Goal: Feedback & Contribution: Contribute content

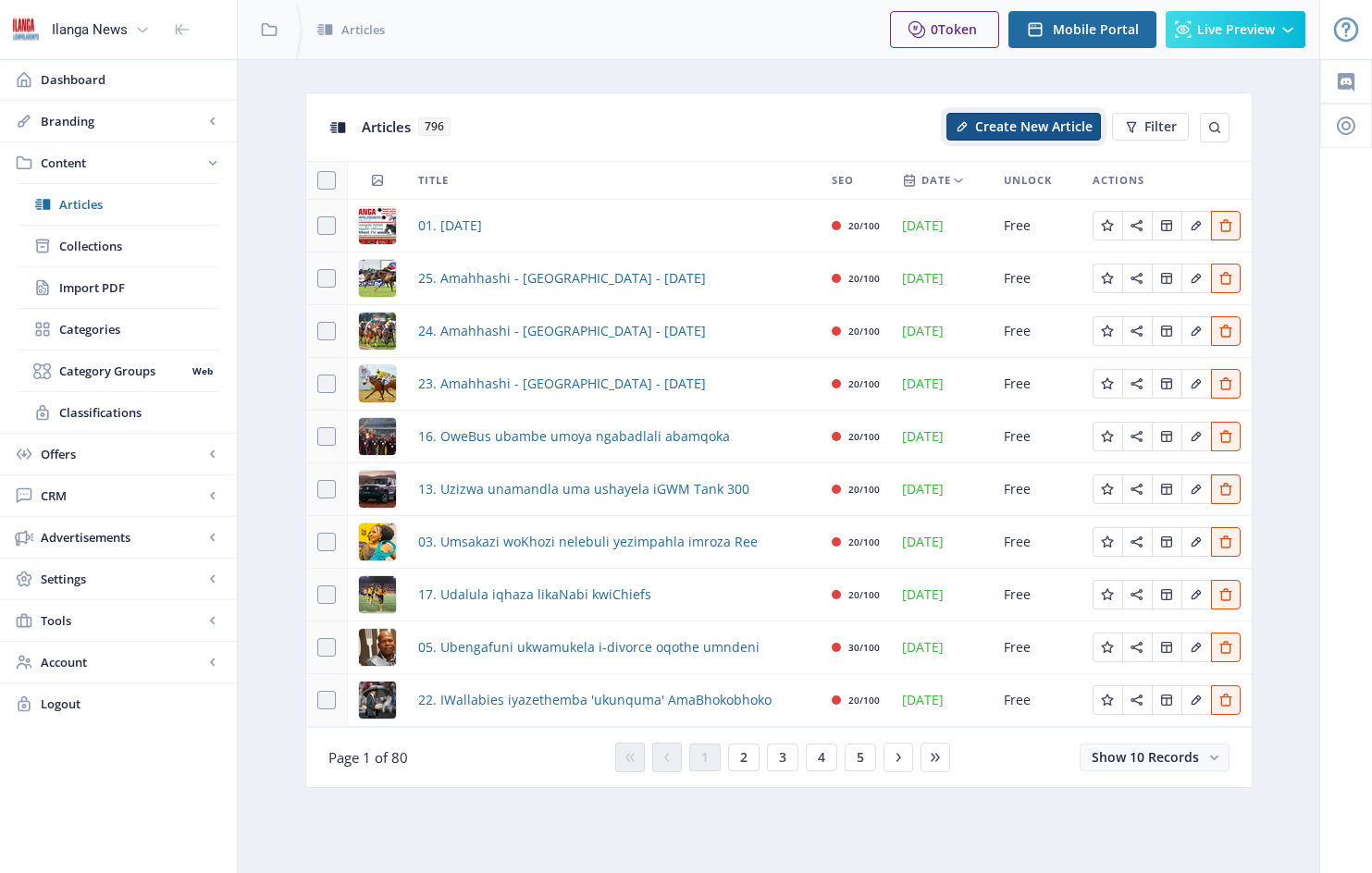
click at [1040, 129] on span "Create New Article" at bounding box center [1034, 127] width 118 height 15
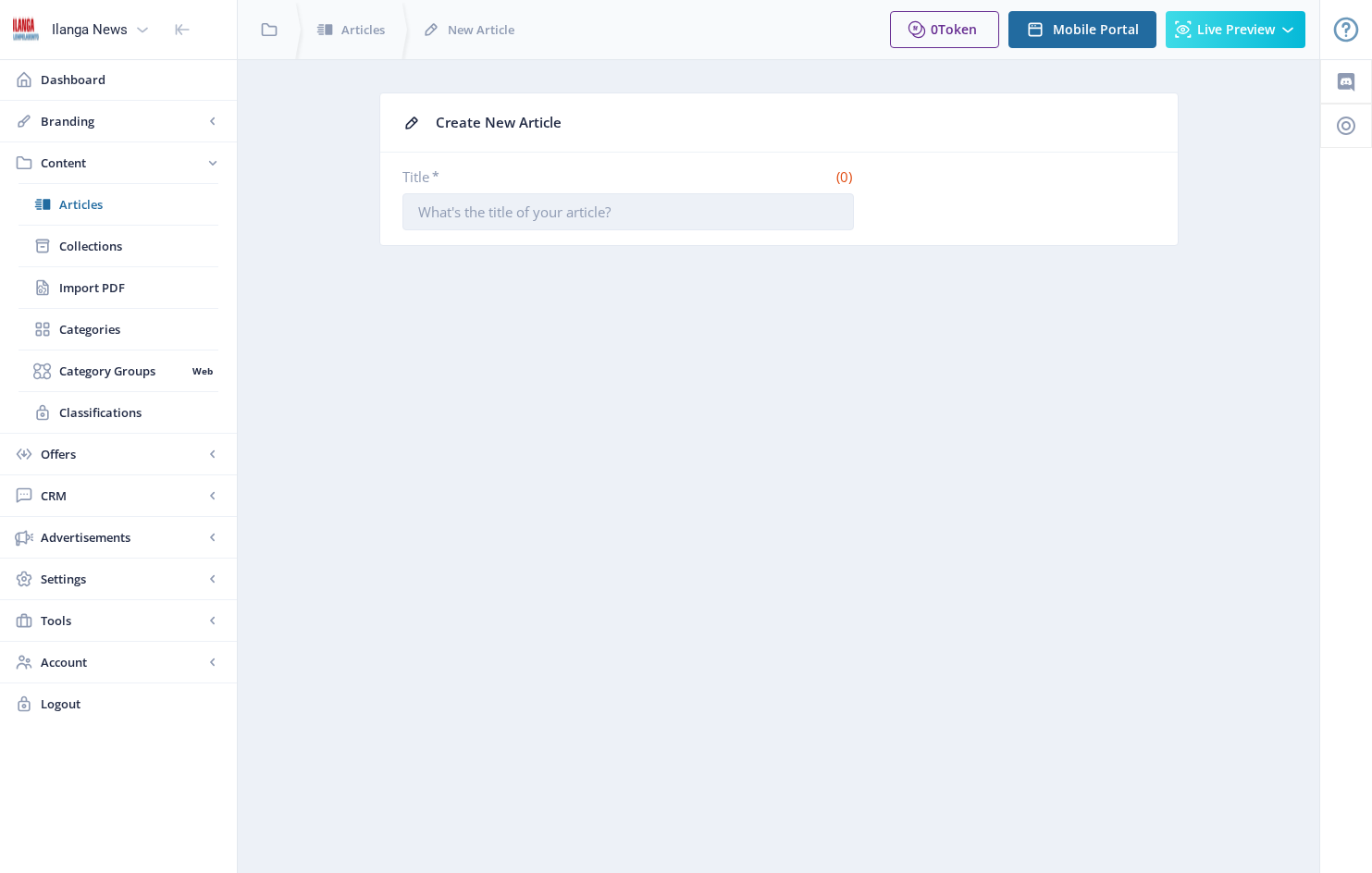
click at [417, 212] on input "Title *" at bounding box center [628, 211] width 451 height 37
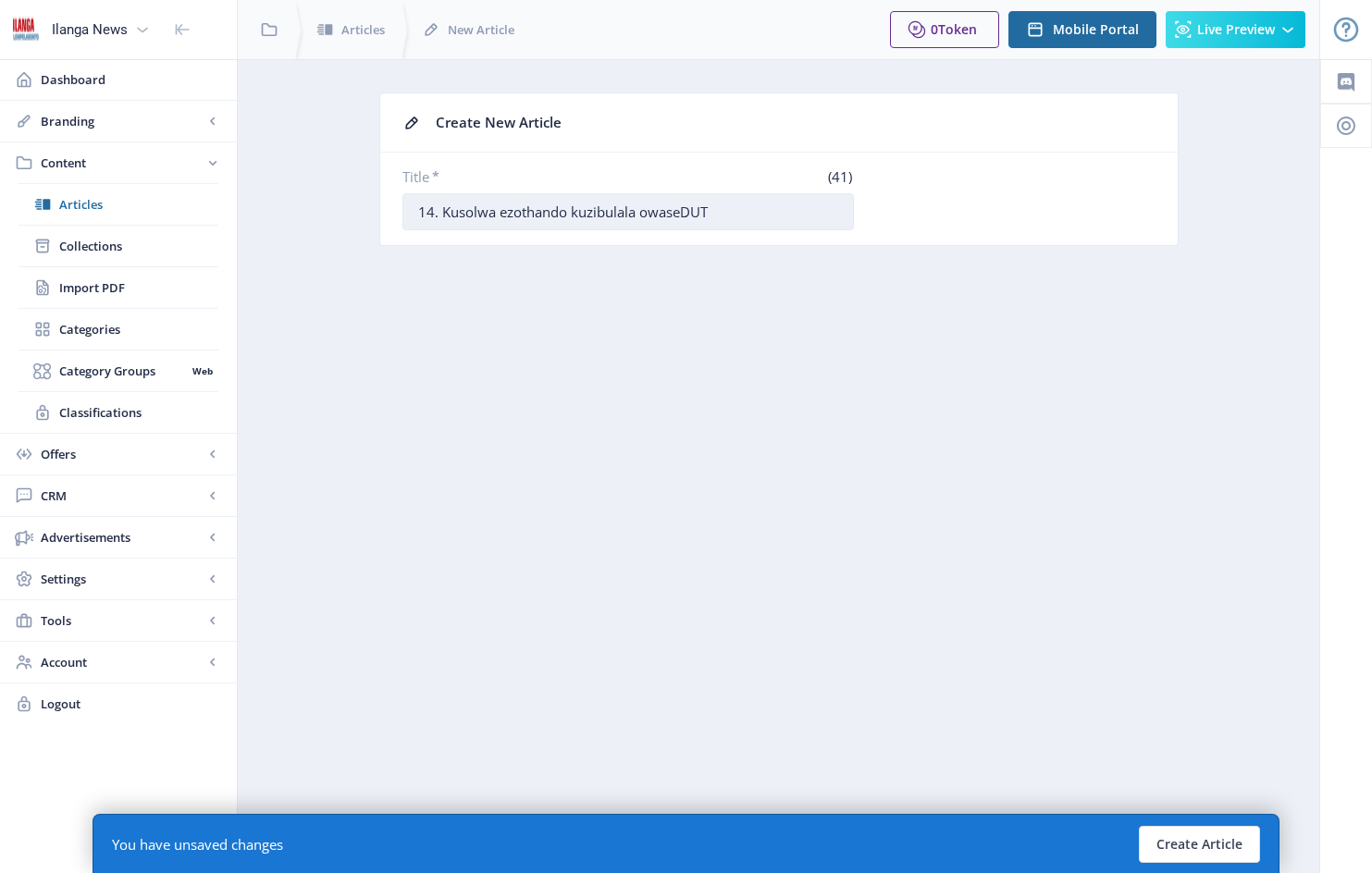
click at [646, 209] on input "14. Kusolwa ezothando kuzibulala owaseDUT" at bounding box center [628, 211] width 451 height 37
type input "14. Kusolwa ezothando kuzibulala umfundi waseDUT"
click at [1209, 846] on button "Create Article" at bounding box center [1199, 843] width 121 height 37
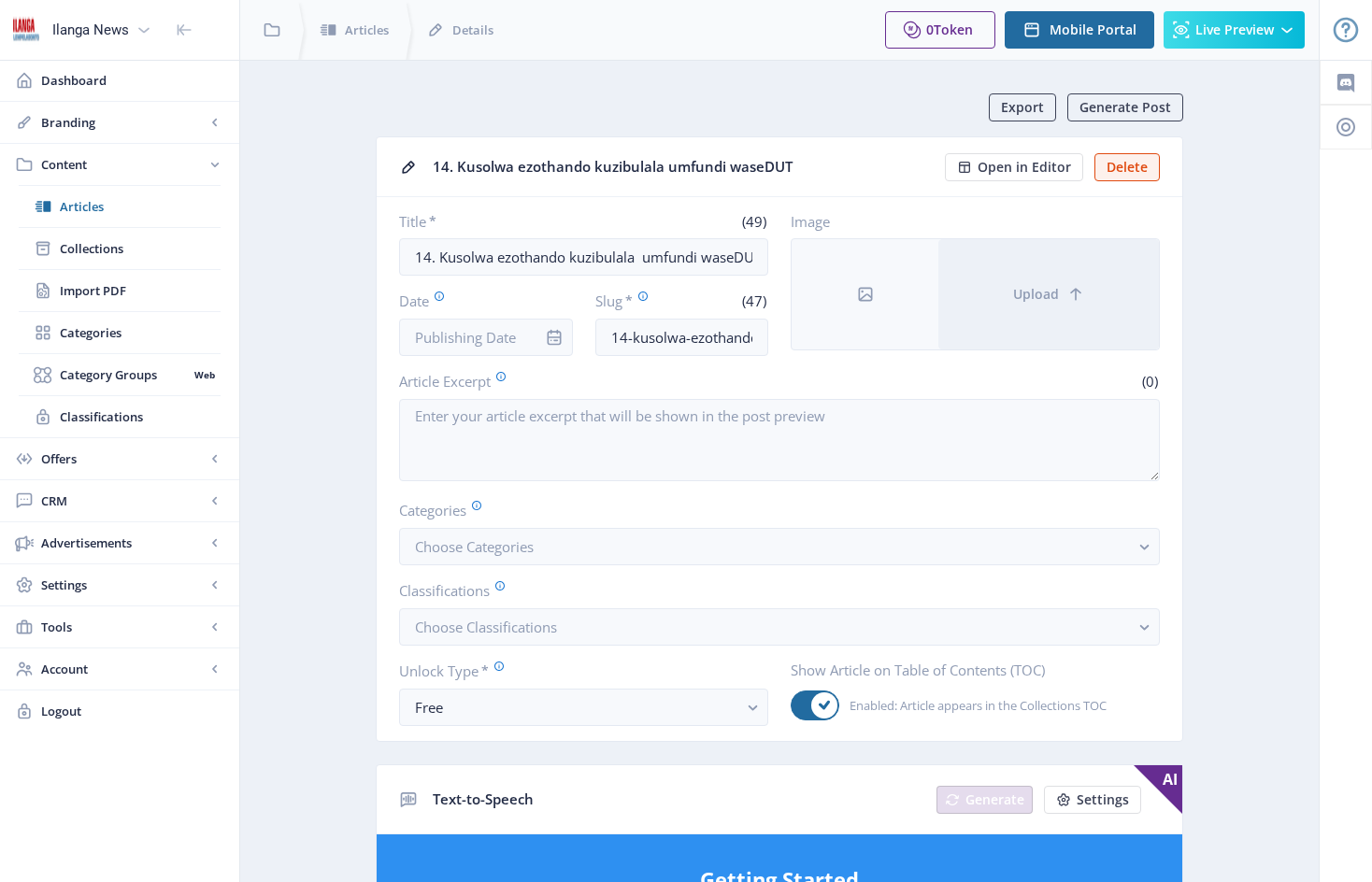
click at [543, 336] on div at bounding box center [554, 337] width 37 height 37
click at [562, 335] on icon "info" at bounding box center [554, 337] width 19 height 19
click at [554, 336] on icon "info" at bounding box center [554, 337] width 19 height 19
click at [496, 332] on input "Date" at bounding box center [486, 337] width 174 height 37
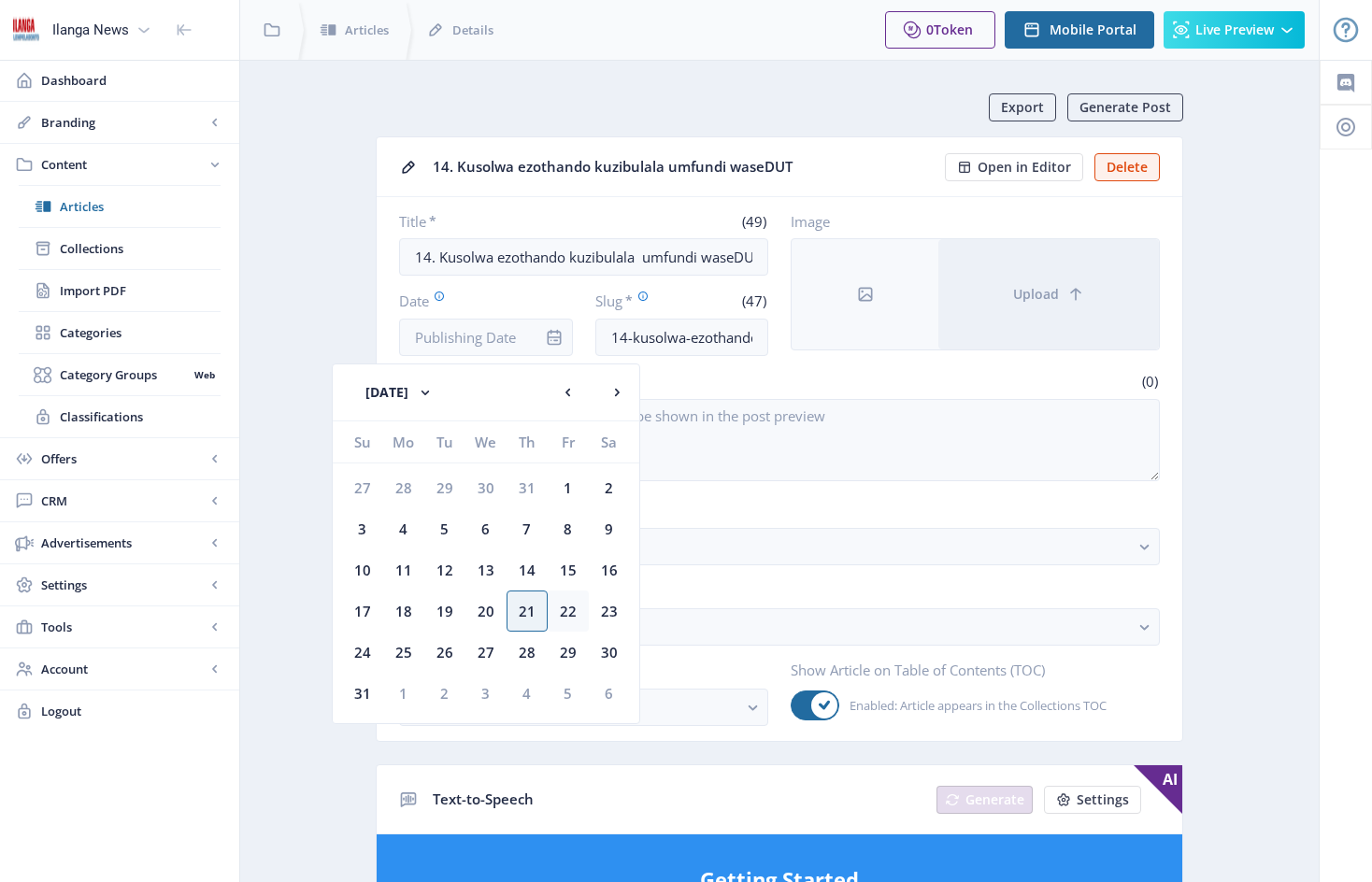
click at [568, 611] on div "22" at bounding box center [568, 610] width 41 height 41
type input "[DATE]"
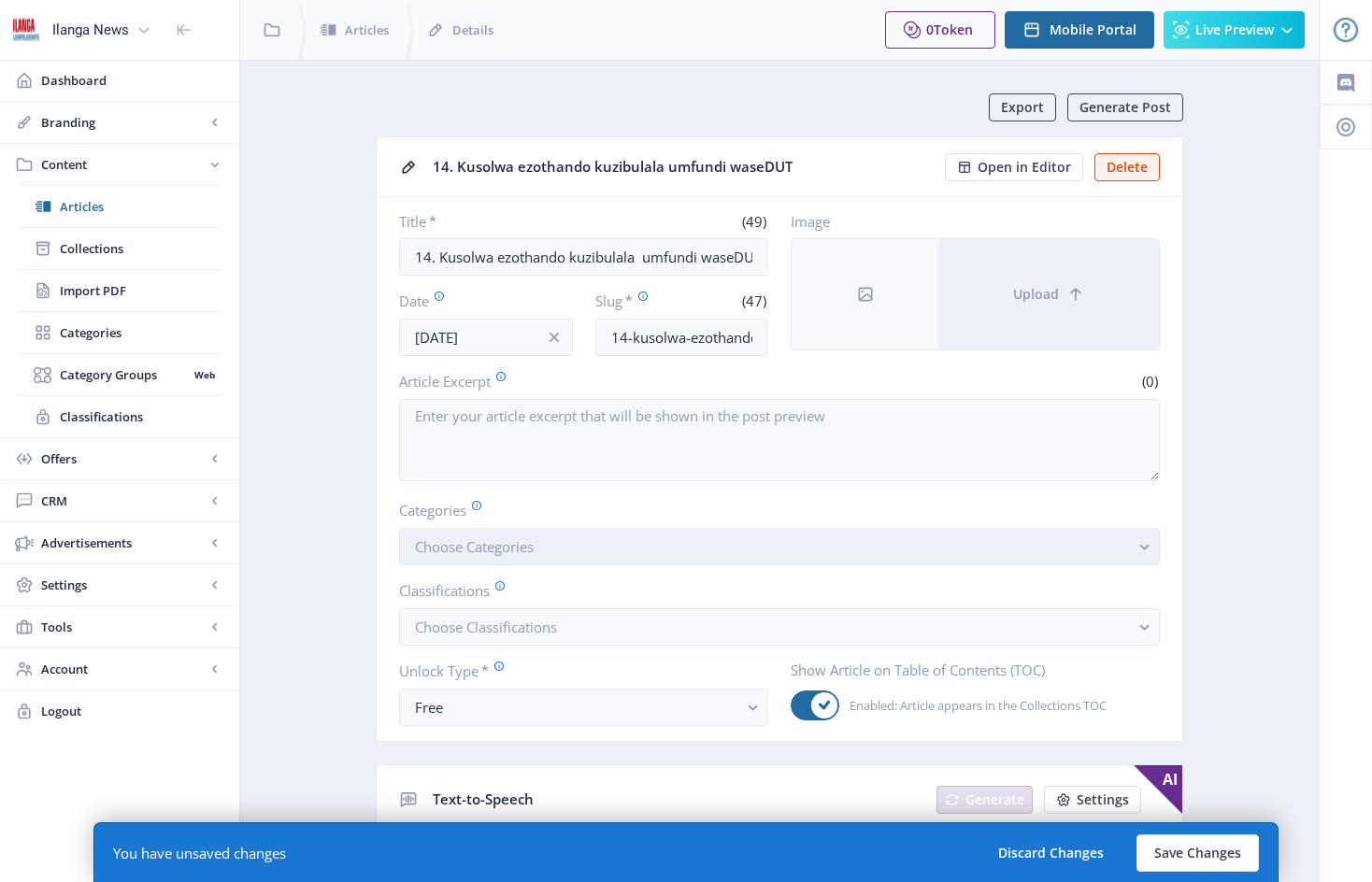
click at [577, 555] on button "Choose Categories" at bounding box center [778, 545] width 760 height 37
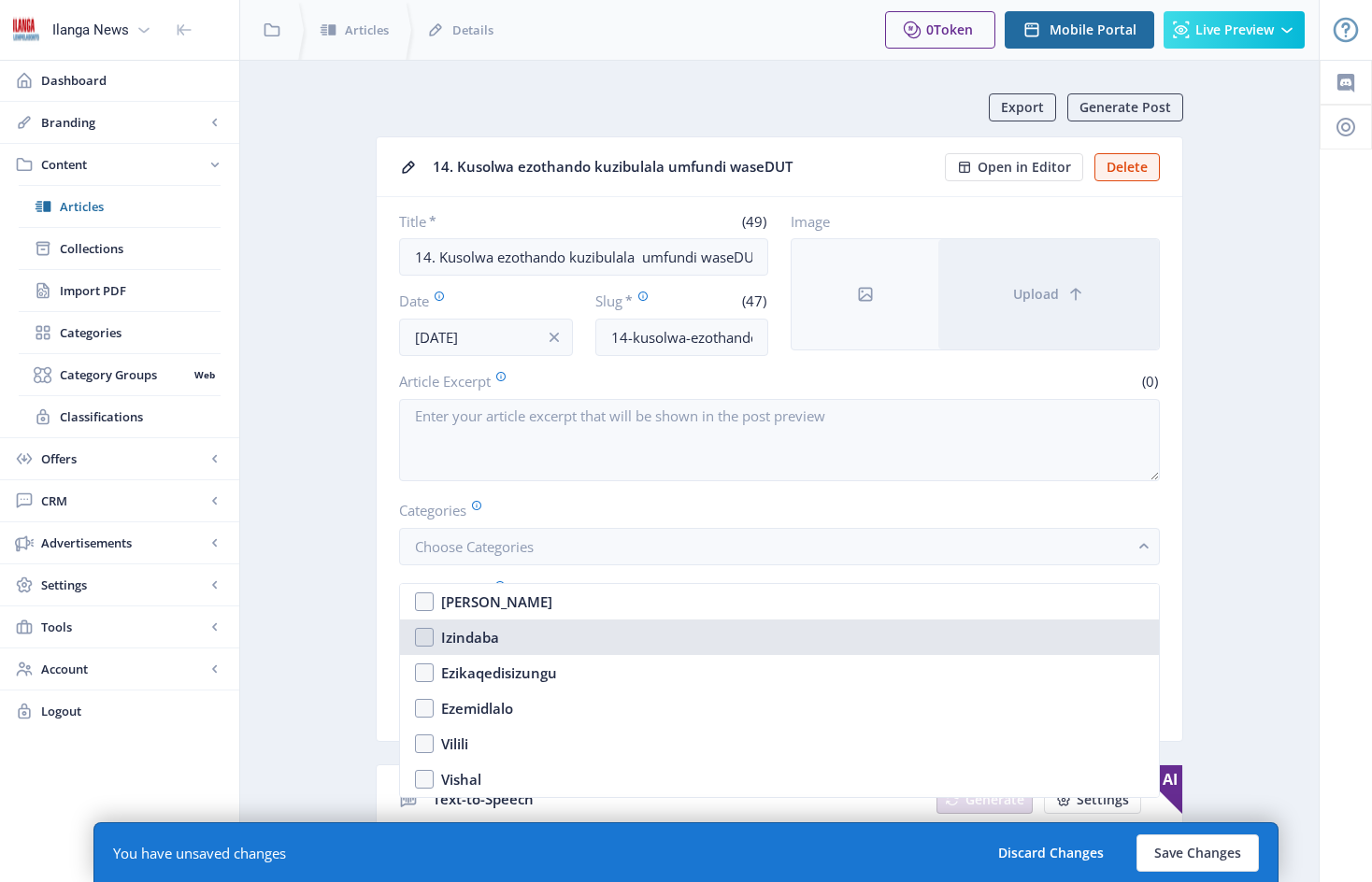
click at [428, 639] on nb-option "Izindaba" at bounding box center [778, 637] width 758 height 36
checkbox input "true"
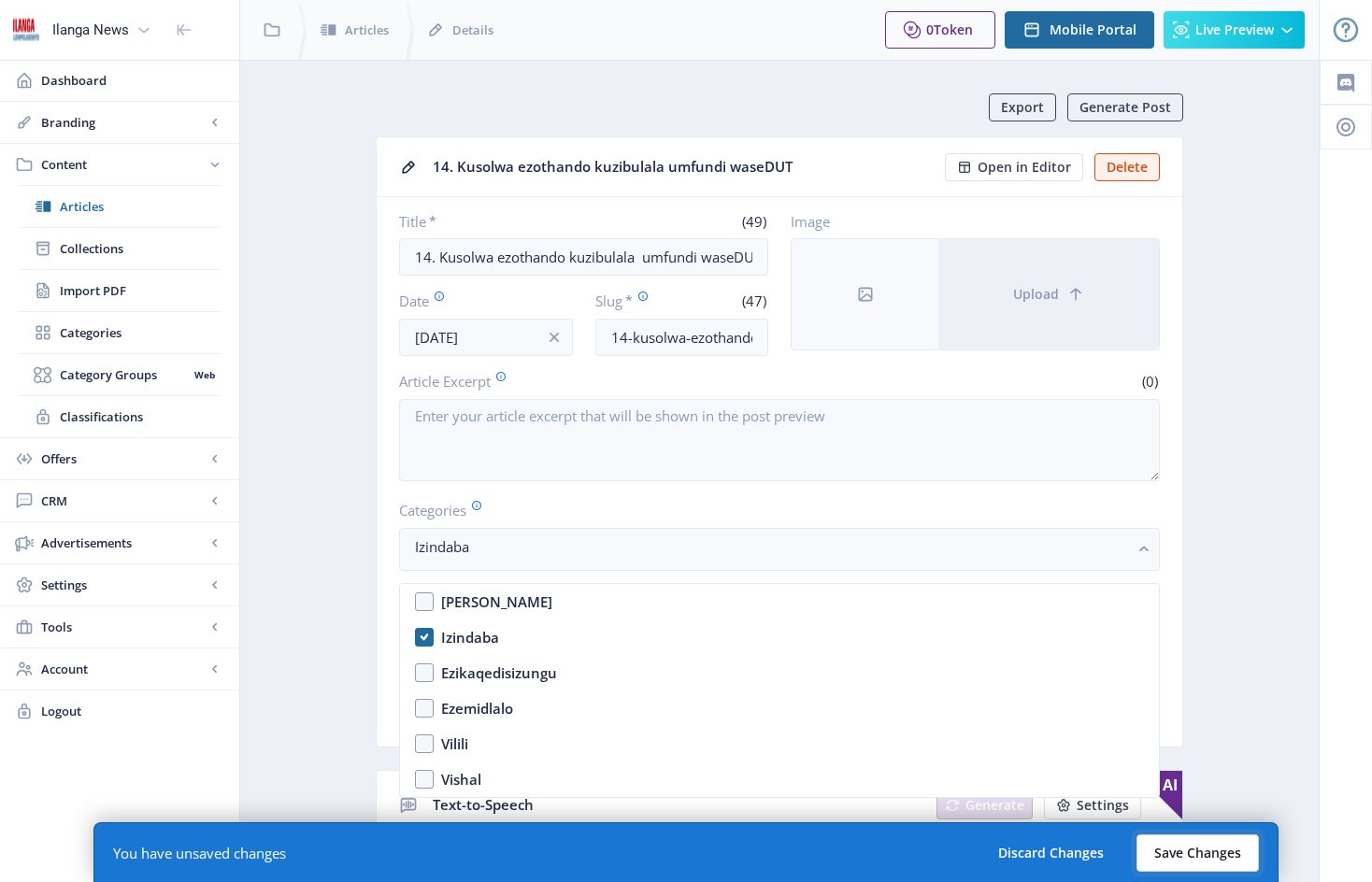
click at [1202, 854] on button "Save Changes" at bounding box center [1197, 852] width 122 height 37
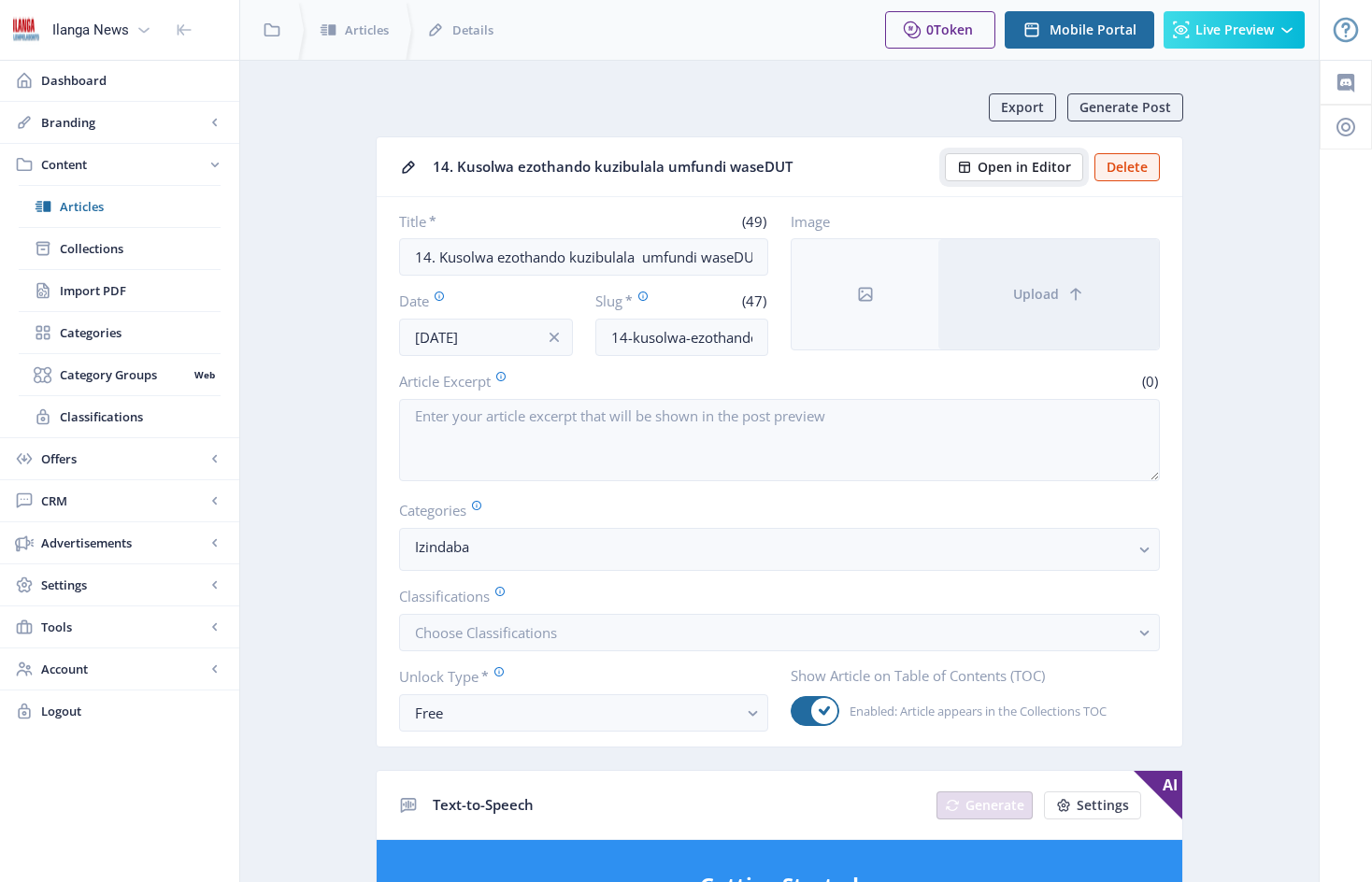
click at [1024, 168] on span "Open in Editor" at bounding box center [1024, 167] width 94 height 15
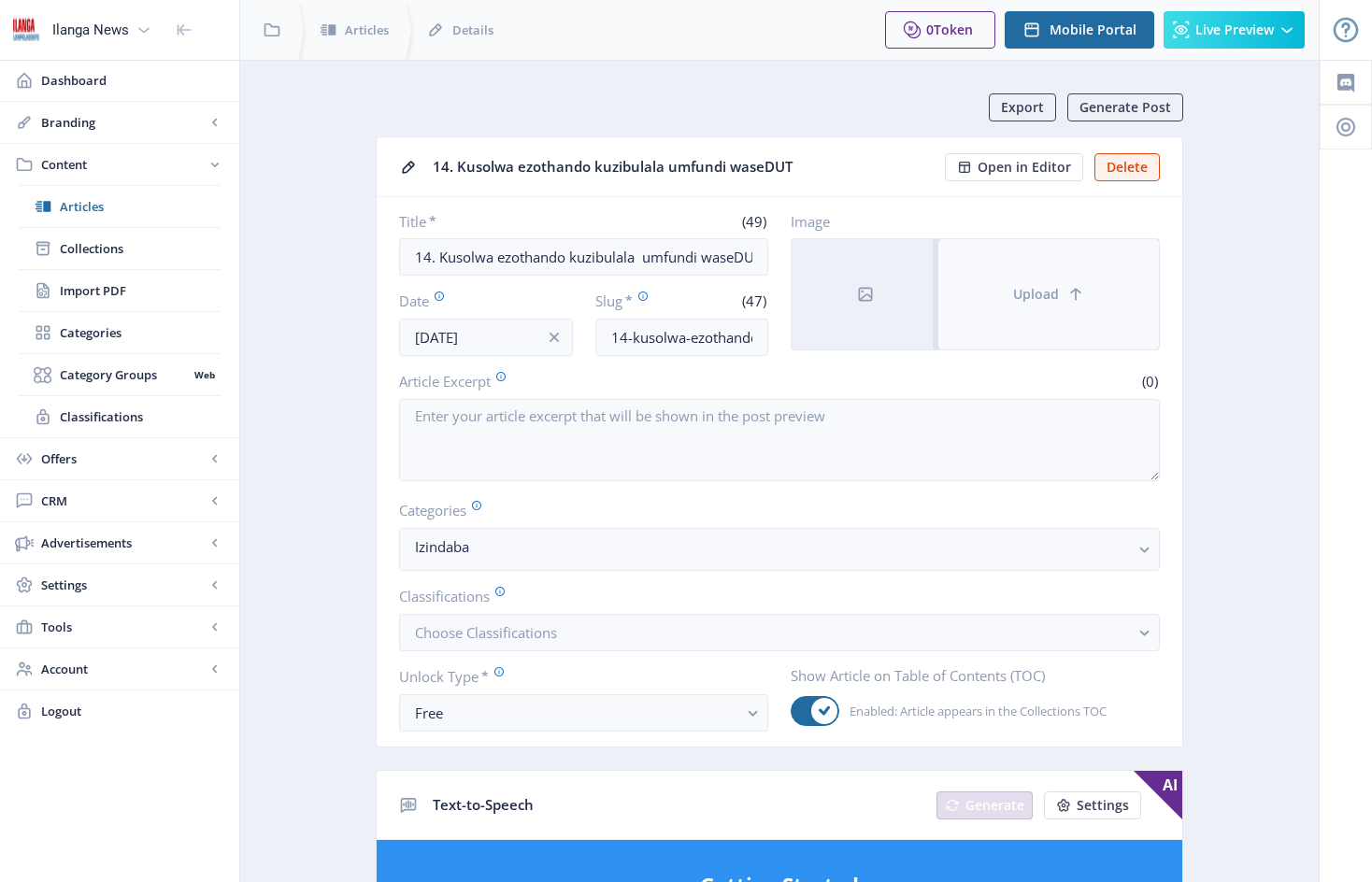
click at [976, 294] on button "Upload" at bounding box center [1048, 294] width 221 height 110
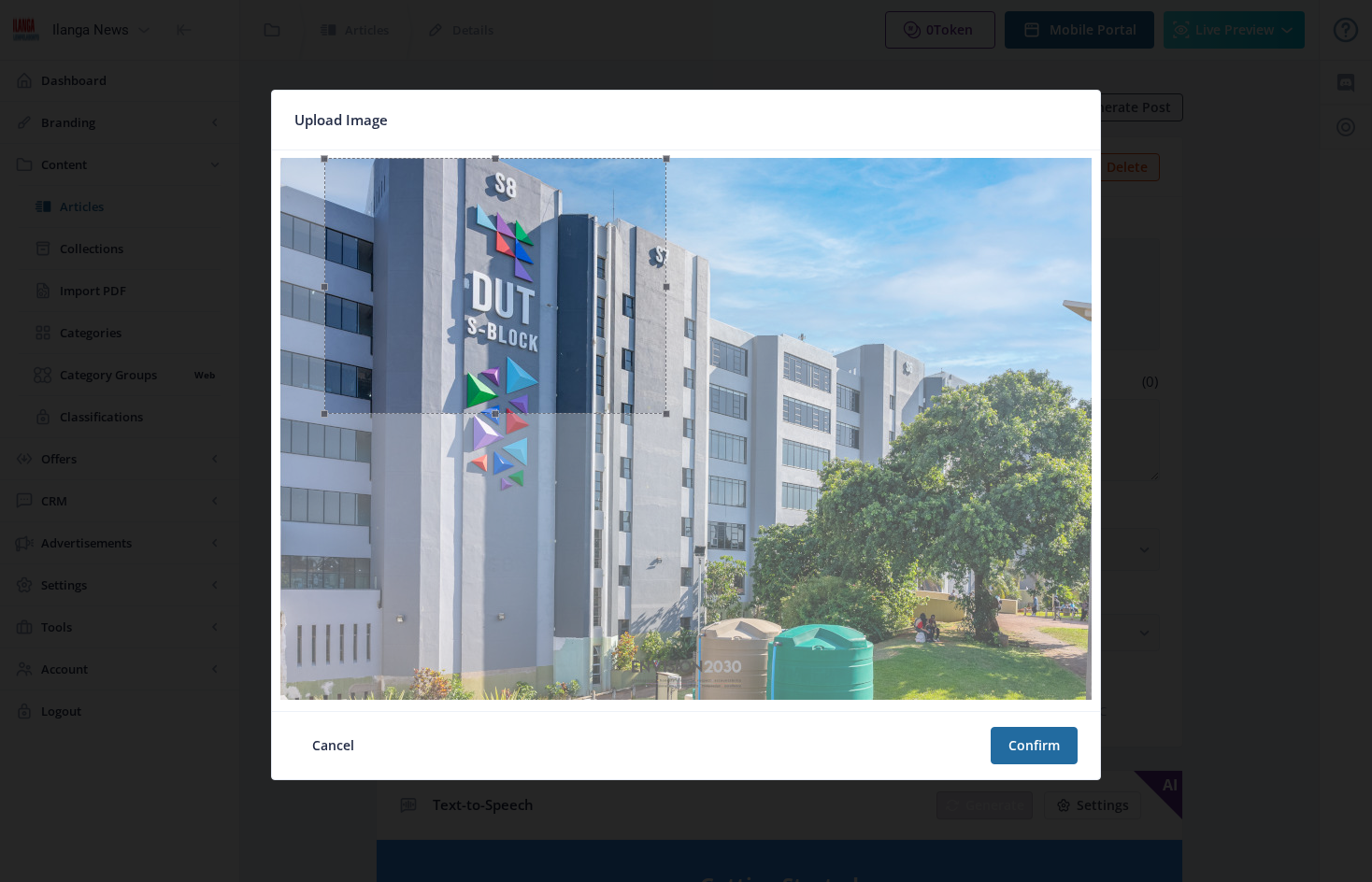
drag, startPoint x: 1028, startPoint y: 430, endPoint x: 669, endPoint y: 418, distance: 359.2
click at [666, 414] on div at bounding box center [494, 286] width 341 height 256
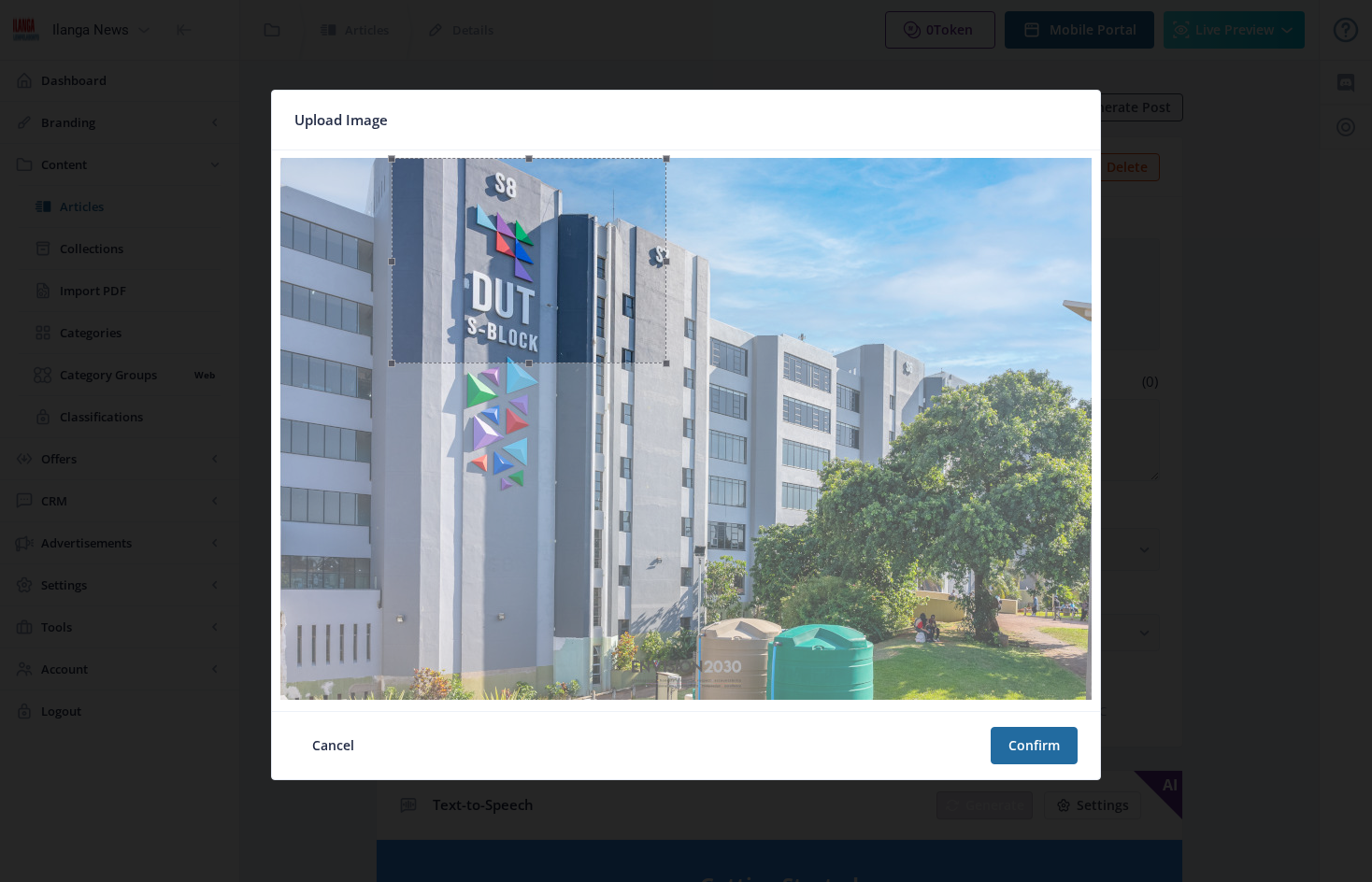
drag, startPoint x: 324, startPoint y: 289, endPoint x: 389, endPoint y: 282, distance: 65.4
click at [389, 282] on span at bounding box center [391, 260] width 21 height 185
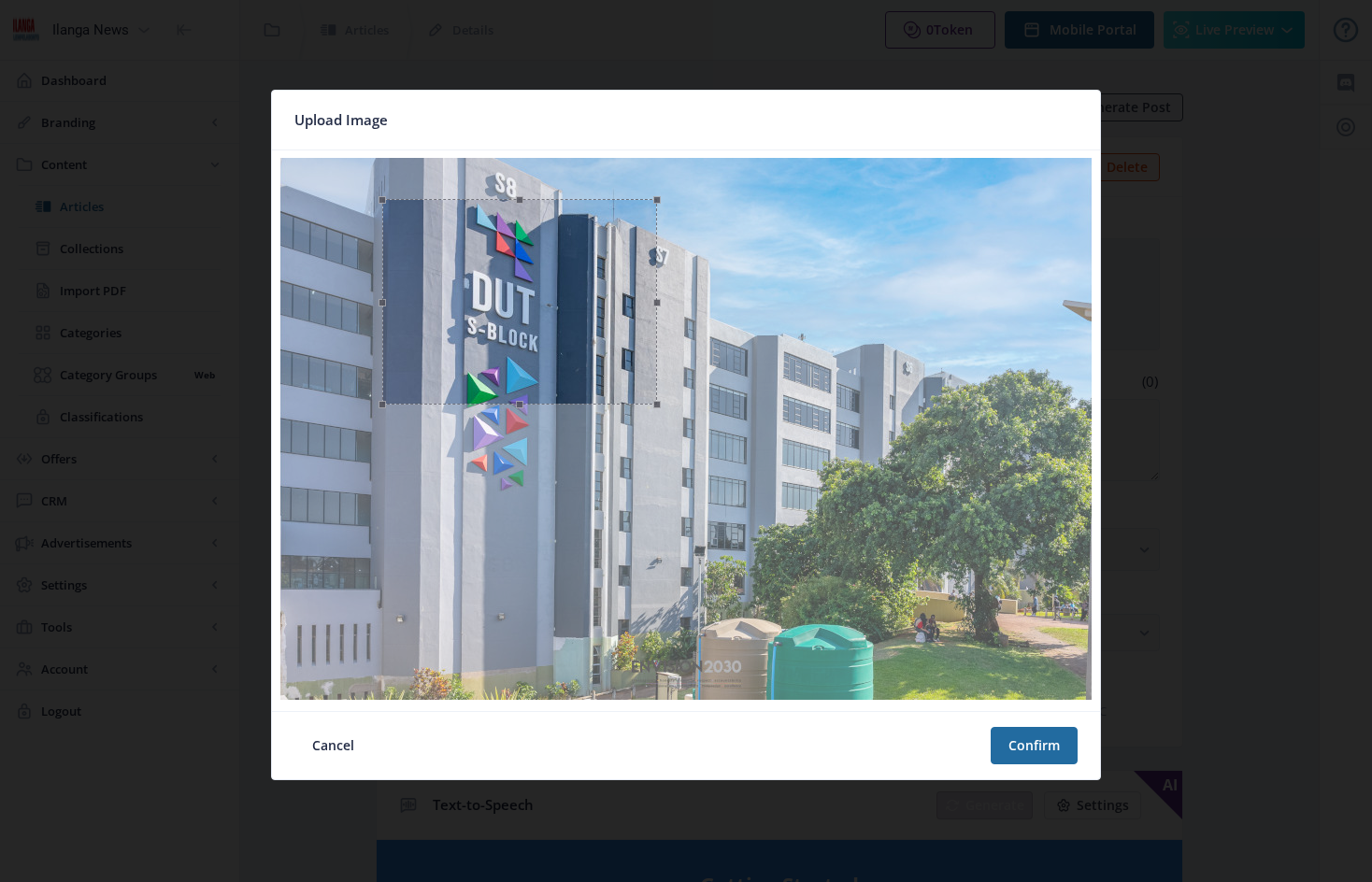
drag, startPoint x: 570, startPoint y: 291, endPoint x: 559, endPoint y: 324, distance: 34.8
click at [559, 324] on div at bounding box center [519, 302] width 274 height 206
click at [1033, 741] on button "Confirm" at bounding box center [1033, 744] width 87 height 37
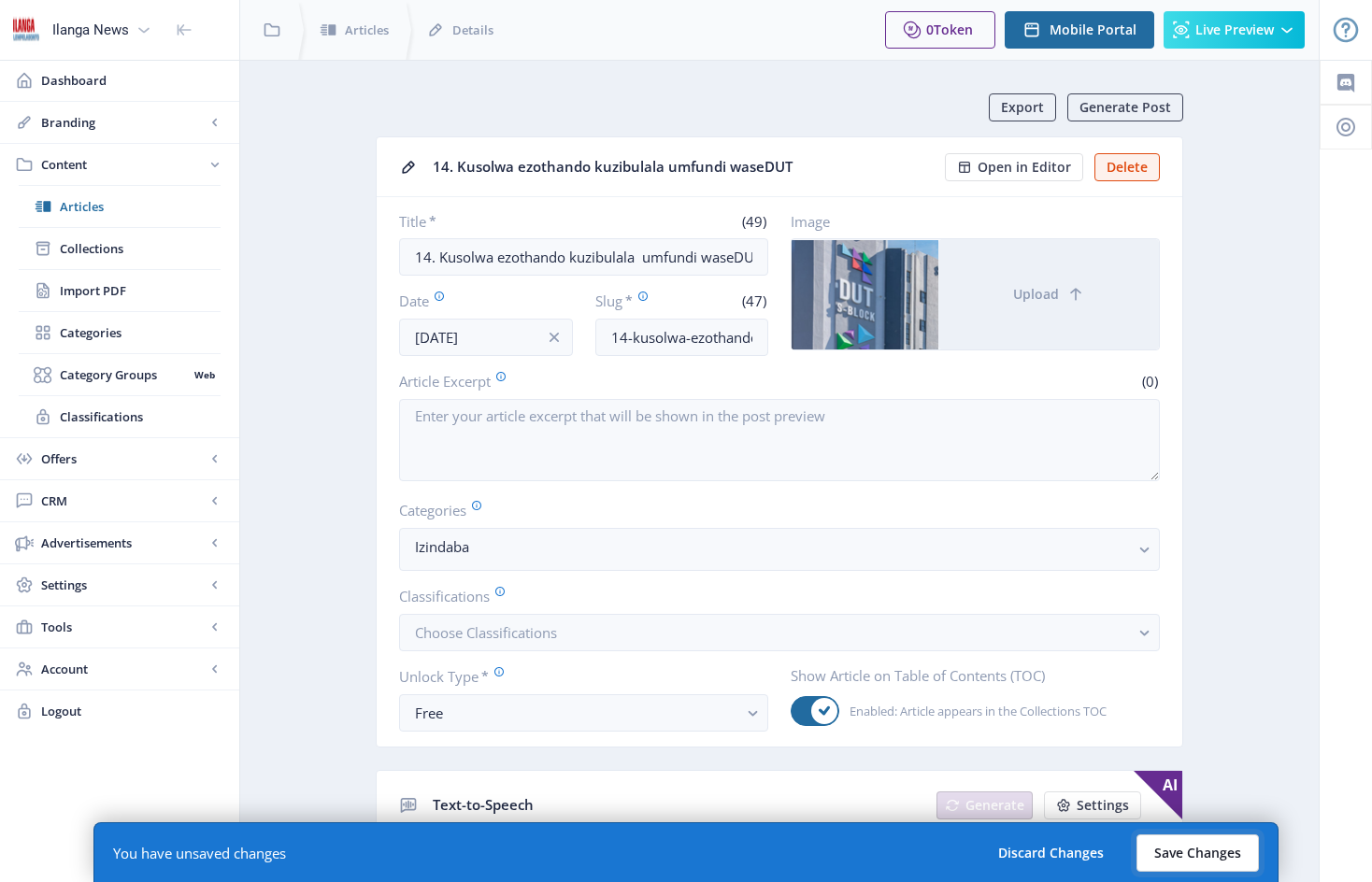
click at [1224, 855] on button "Save Changes" at bounding box center [1197, 852] width 122 height 37
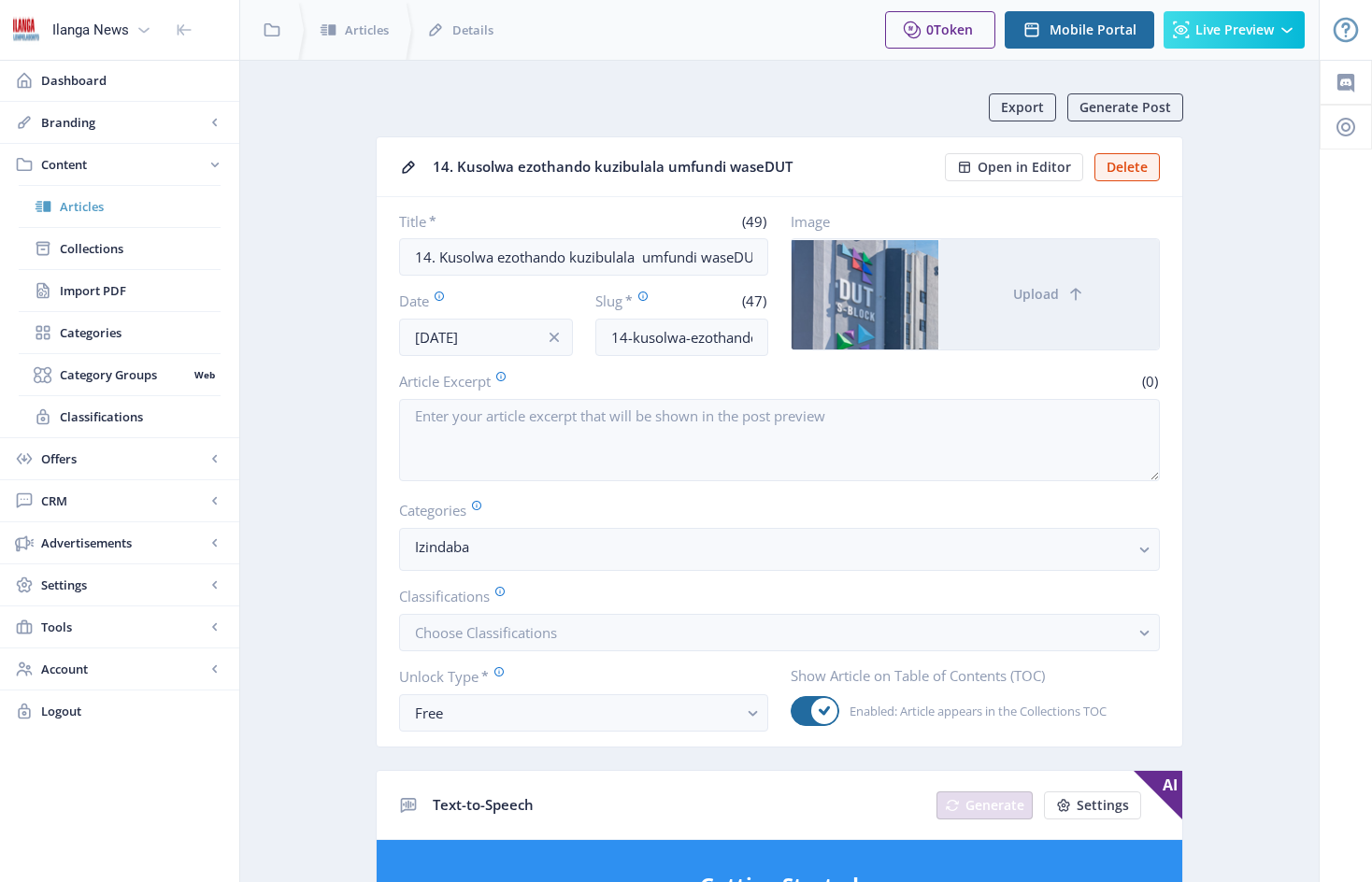
click at [84, 208] on span "Articles" at bounding box center [140, 206] width 161 height 19
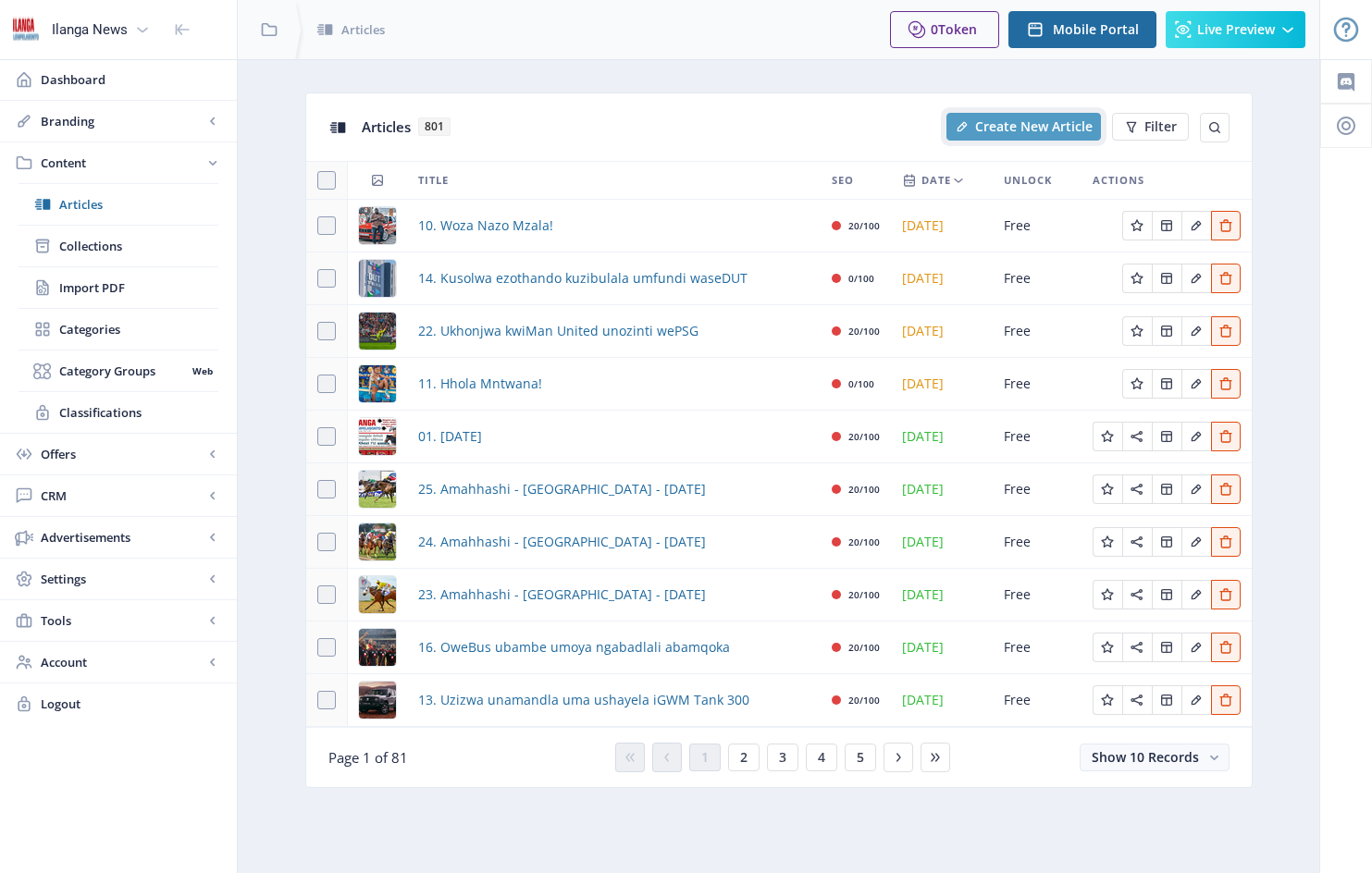
click at [1035, 127] on span "Create New Article" at bounding box center [1034, 127] width 118 height 15
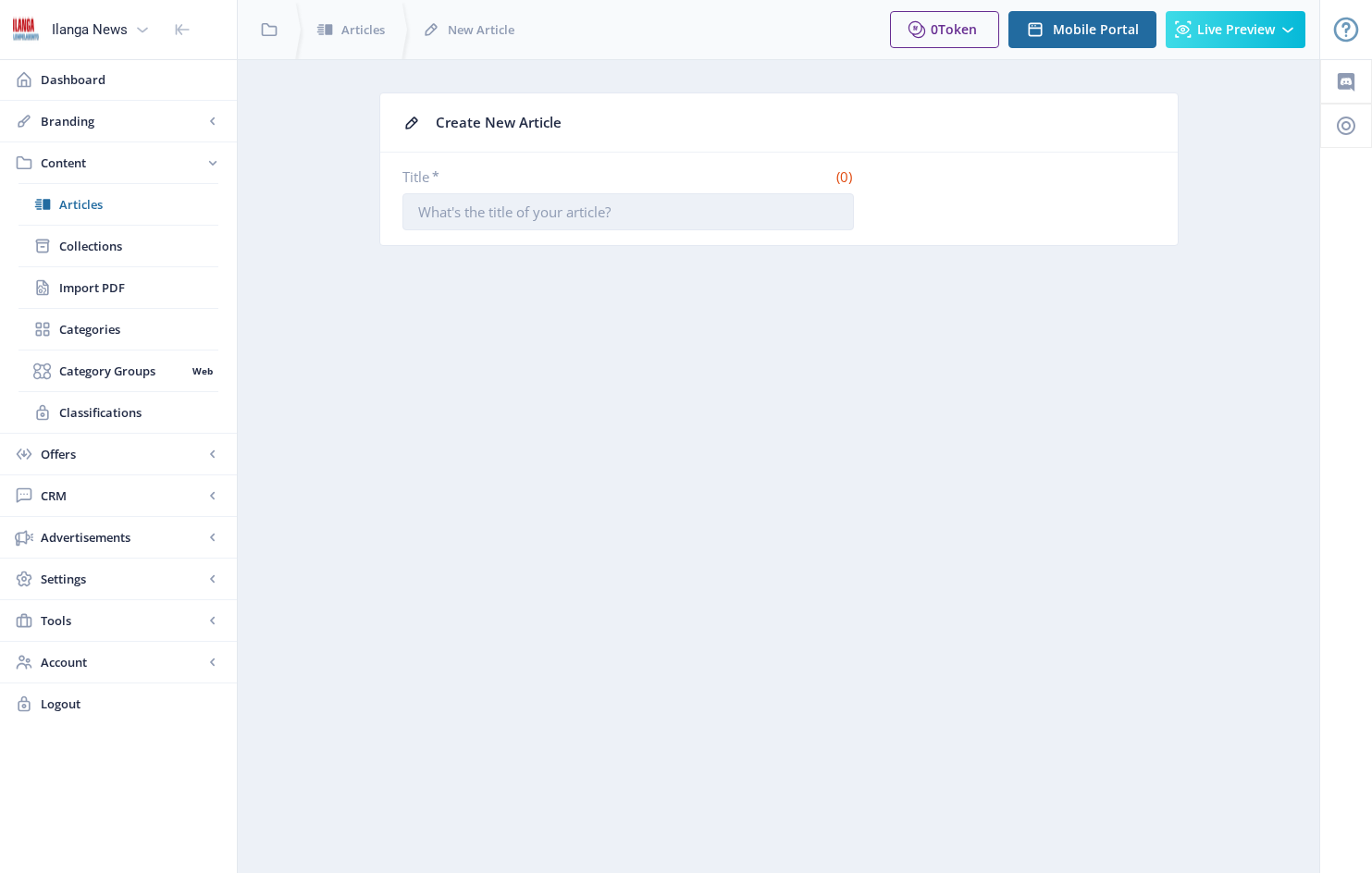
click at [421, 216] on input "Title *" at bounding box center [628, 211] width 451 height 37
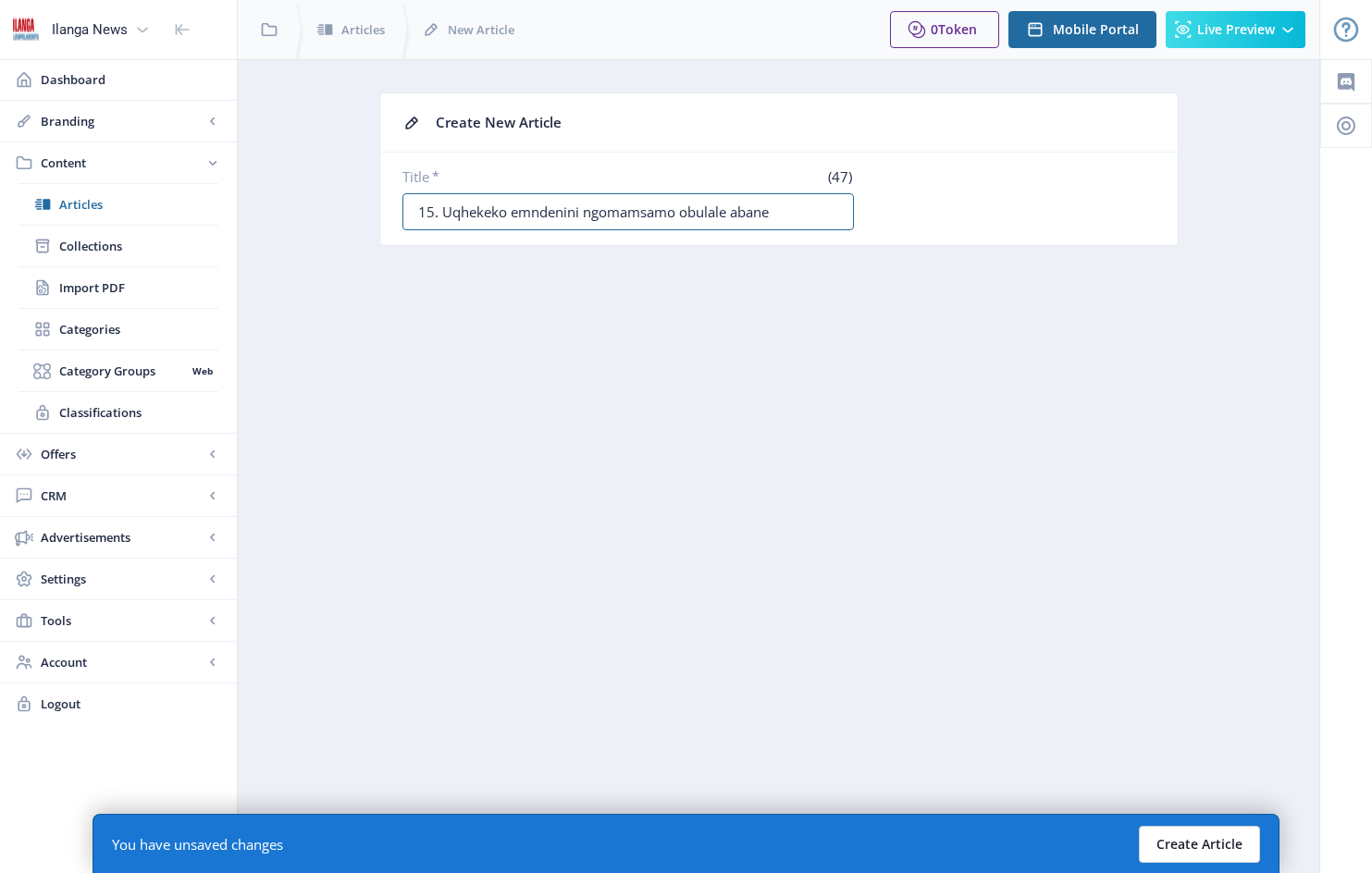
type input "15. Uqhekeko emndenini ngomamsamo obulale abane"
click at [1203, 840] on button "Create Article" at bounding box center [1199, 843] width 121 height 37
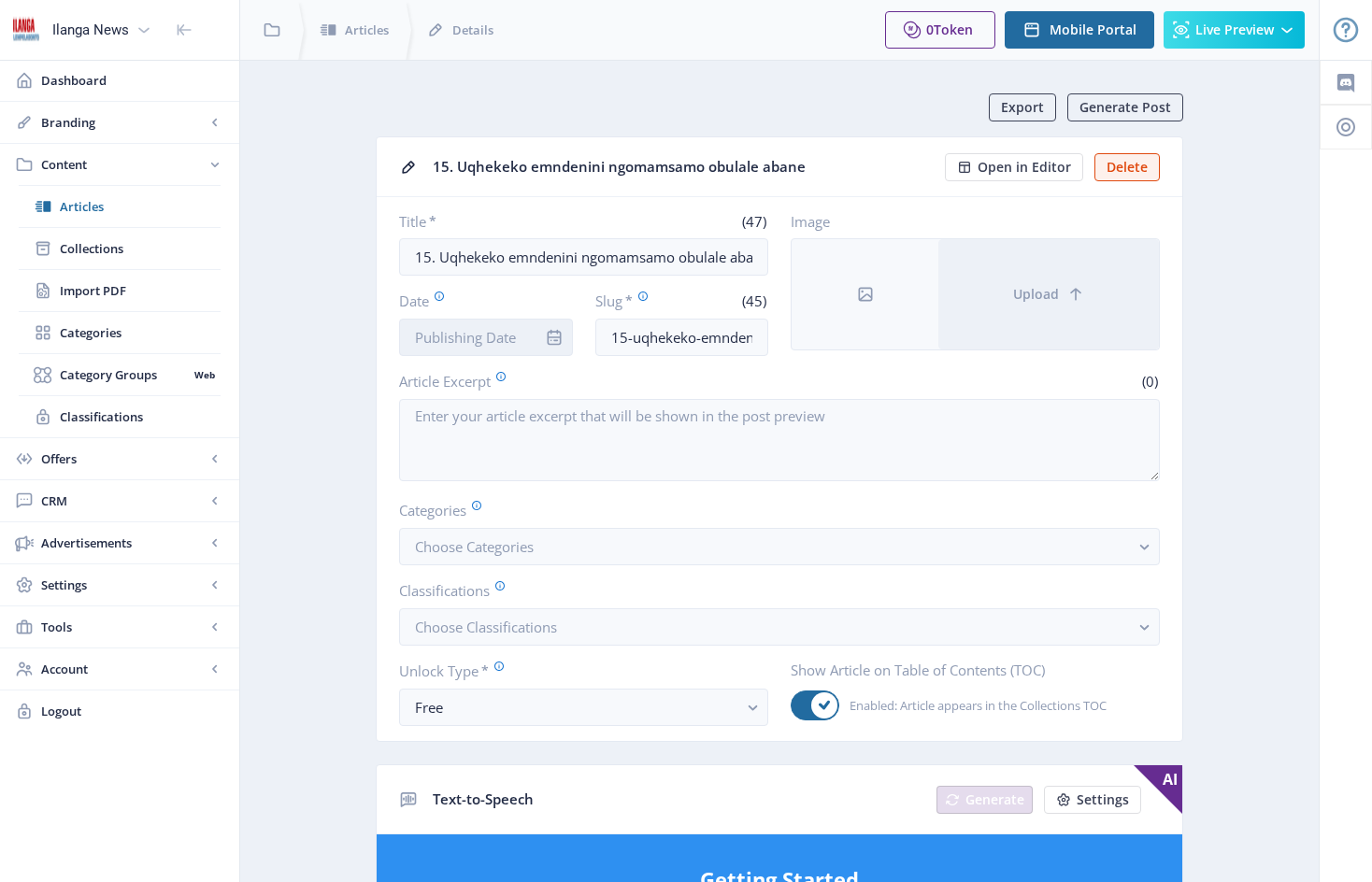
click at [510, 332] on input "Date" at bounding box center [486, 337] width 174 height 37
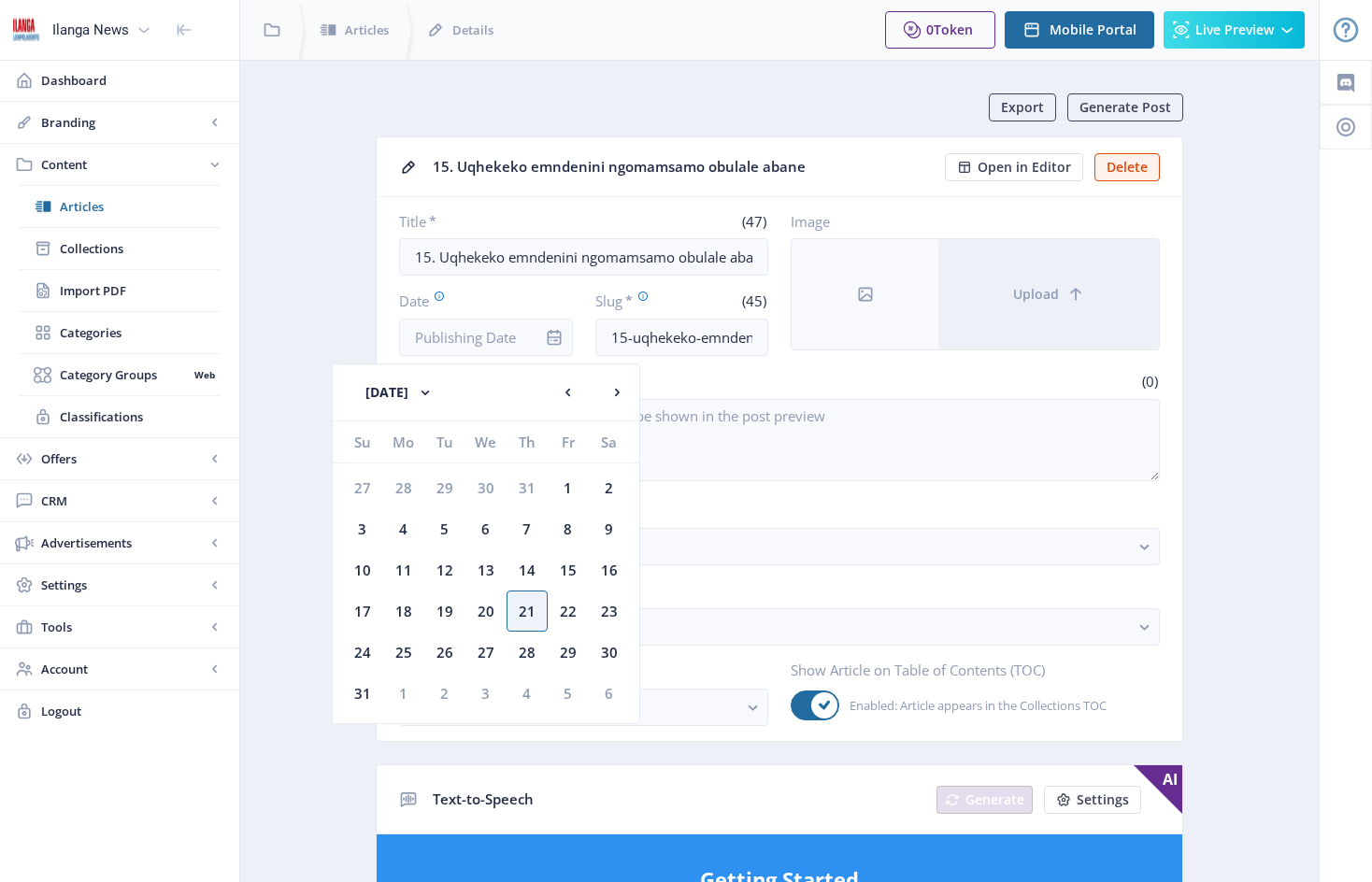
click at [570, 611] on div "22" at bounding box center [568, 610] width 41 height 41
type input "[DATE]"
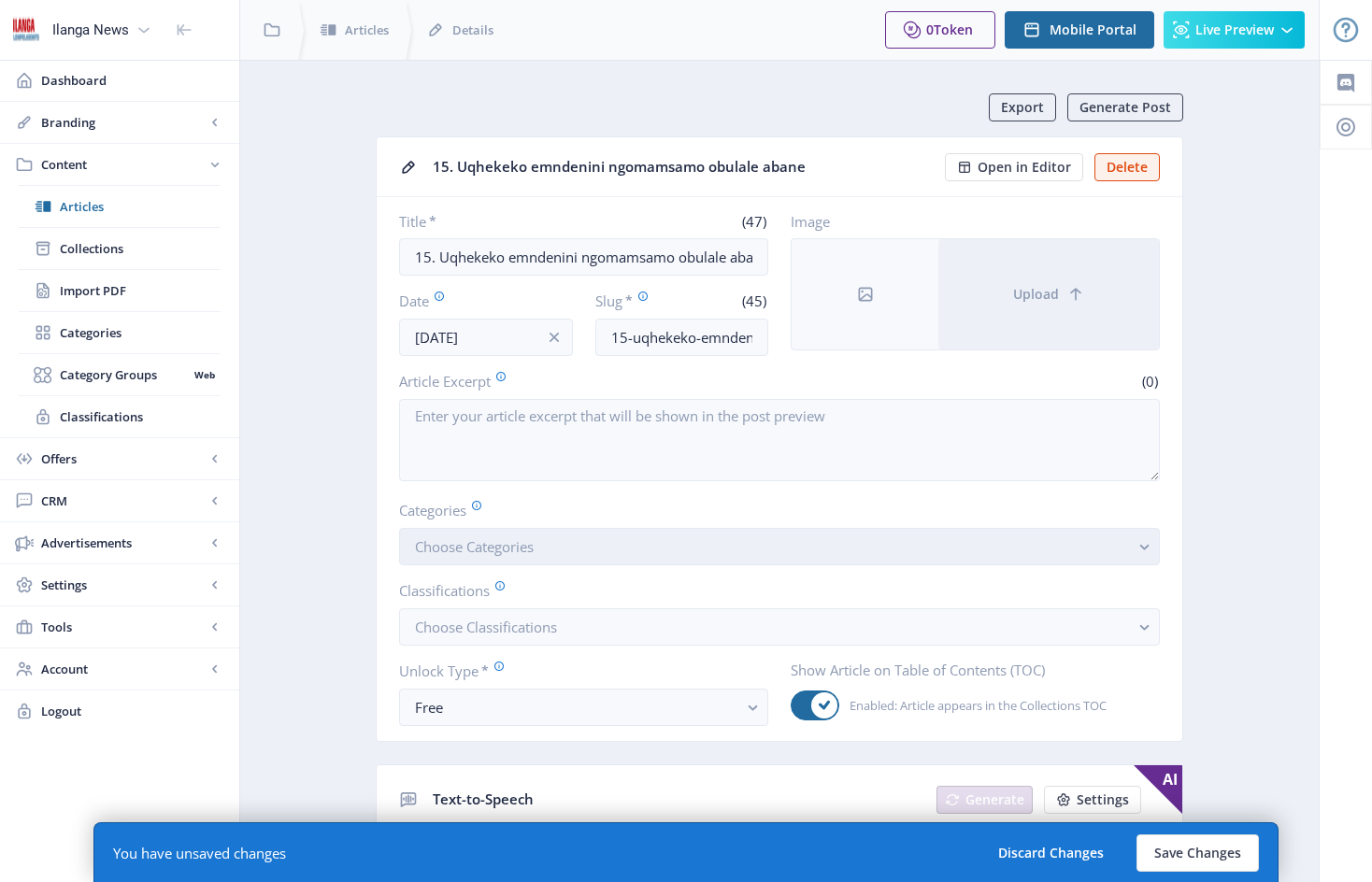
click at [553, 558] on button "Choose Categories" at bounding box center [778, 545] width 760 height 37
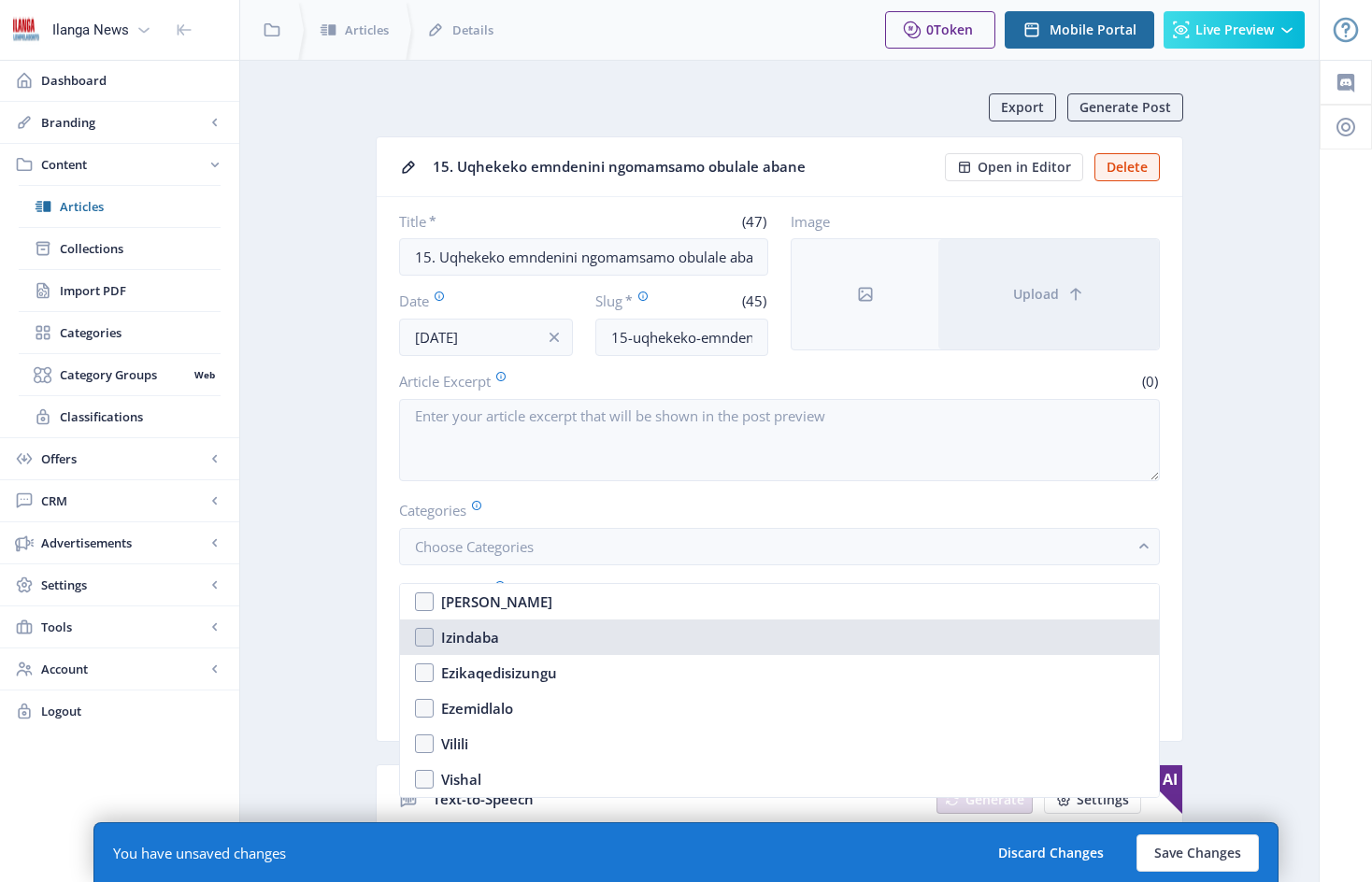
click at [424, 636] on nb-option "Izindaba" at bounding box center [778, 637] width 758 height 36
checkbox input "true"
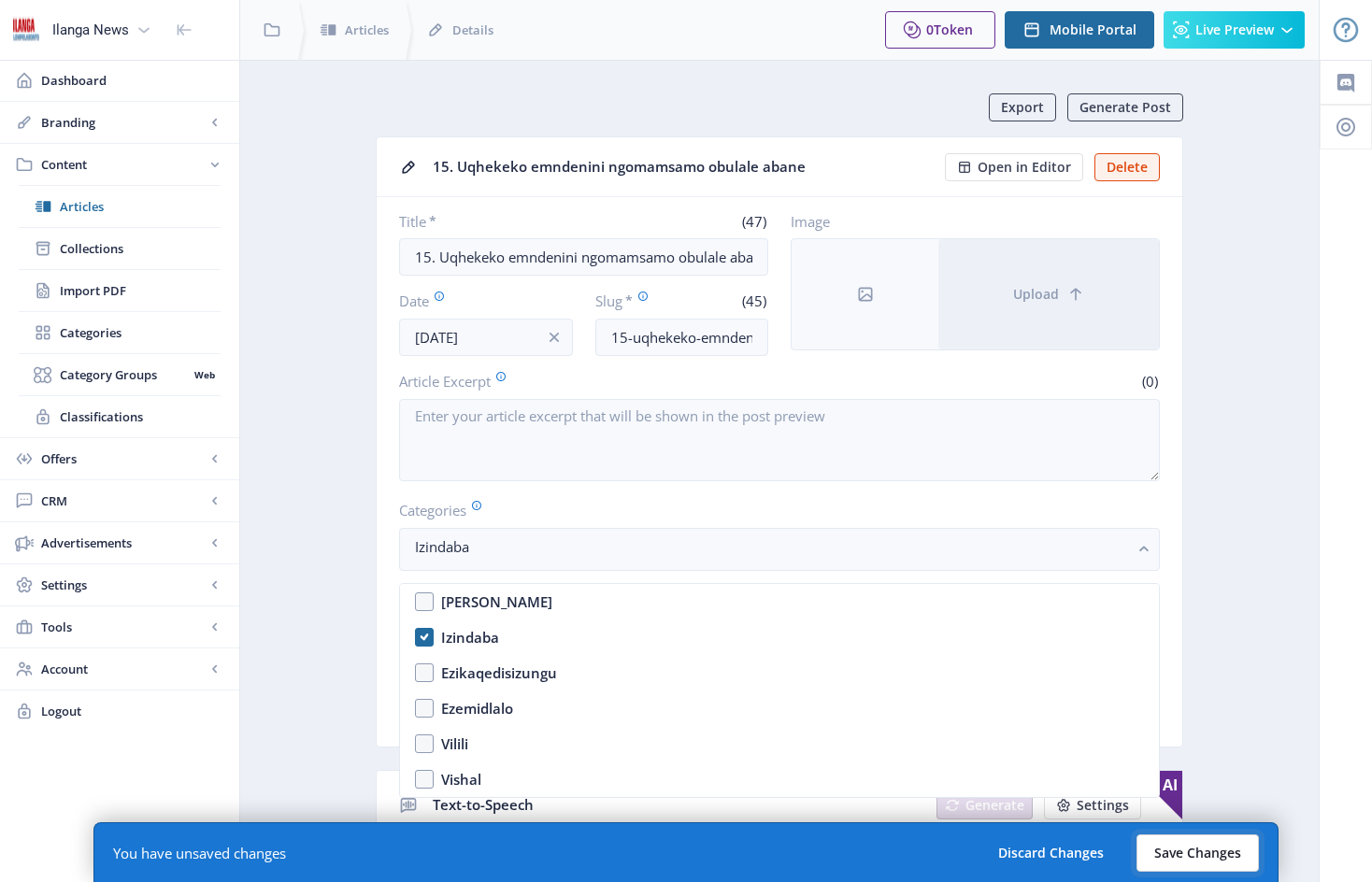
click at [1212, 855] on button "Save Changes" at bounding box center [1197, 852] width 122 height 37
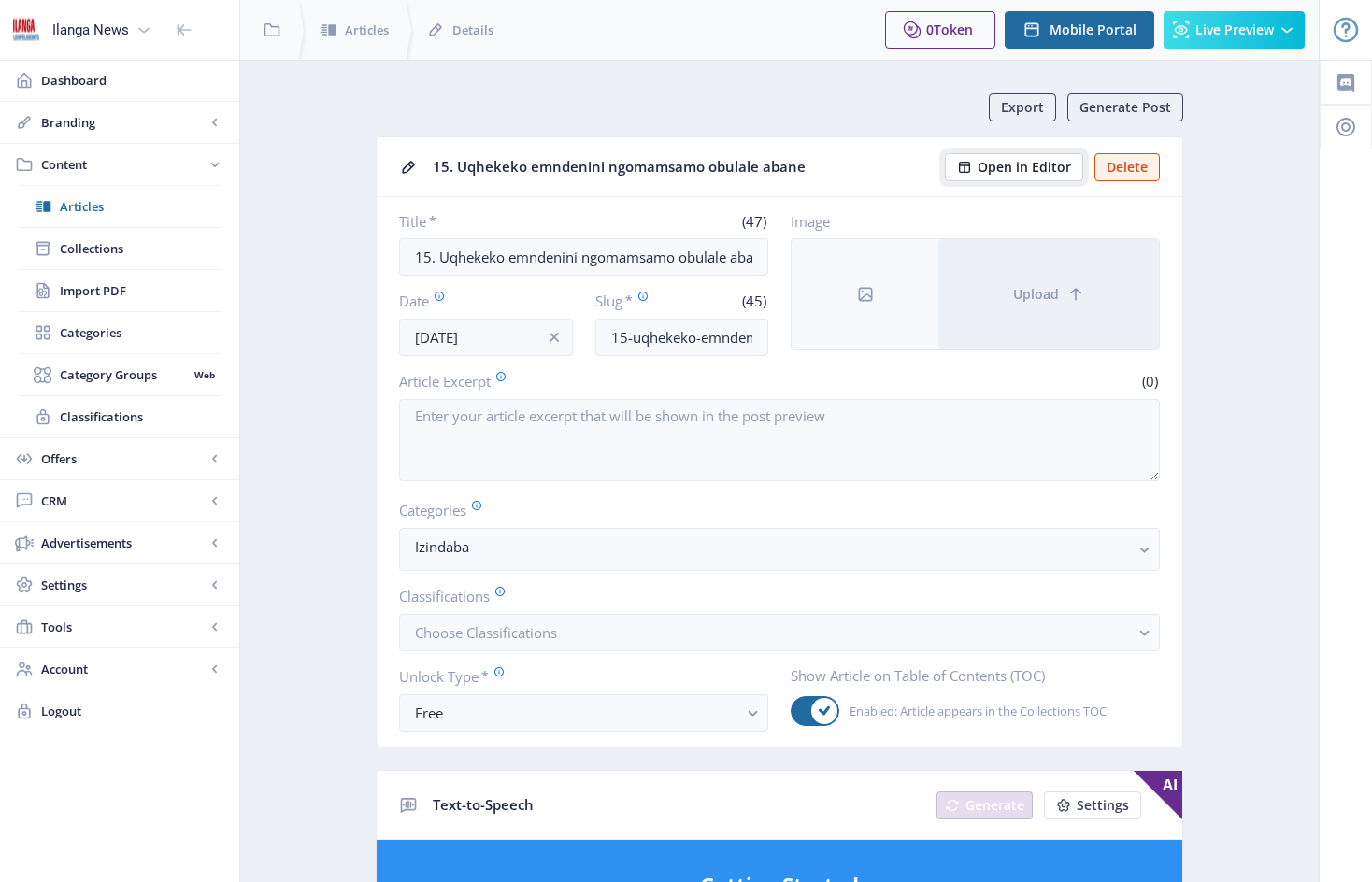
click at [1016, 166] on span "Open in Editor" at bounding box center [1024, 167] width 94 height 15
